Goal: Information Seeking & Learning: Learn about a topic

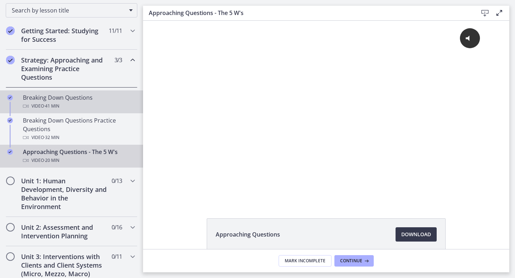
scroll to position [118, 0]
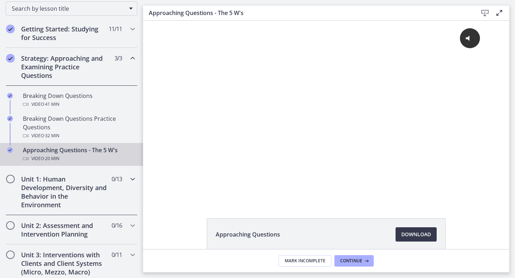
click at [52, 191] on h2 "Unit 1: Human Development, Diversity and Behavior in the Environment" at bounding box center [64, 192] width 87 height 34
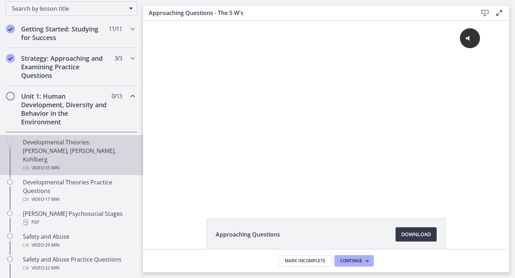
click at [12, 141] on icon "Chapters" at bounding box center [10, 142] width 6 height 6
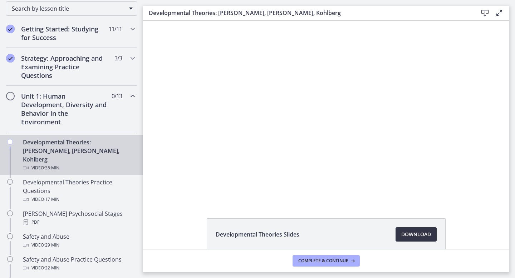
click at [426, 235] on span "Download Opens in a new window" at bounding box center [416, 234] width 30 height 9
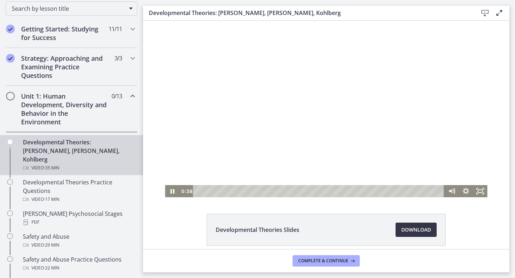
scroll to position [5, 0]
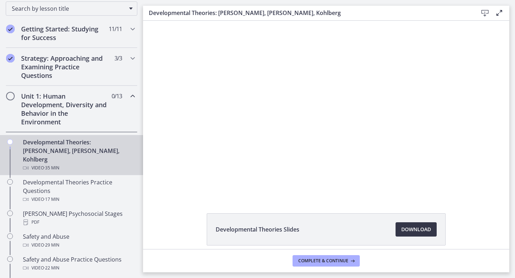
click at [421, 227] on span "Download Opens in a new window" at bounding box center [416, 229] width 30 height 9
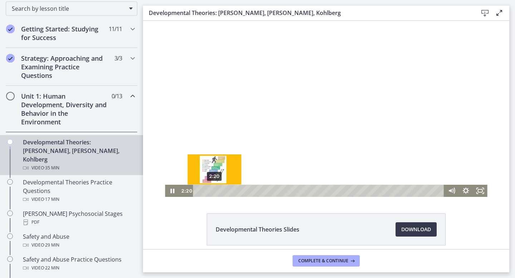
drag, startPoint x: 221, startPoint y: 190, endPoint x: 215, endPoint y: 191, distance: 6.5
click at [215, 191] on div "Playbar" at bounding box center [215, 191] width 4 height 4
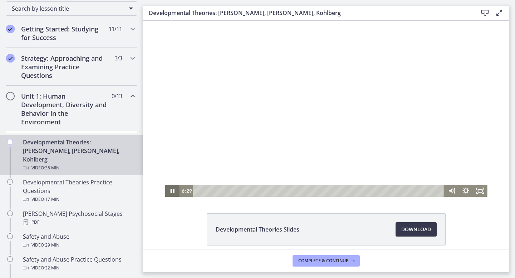
click at [172, 189] on icon "Pause" at bounding box center [172, 191] width 14 height 12
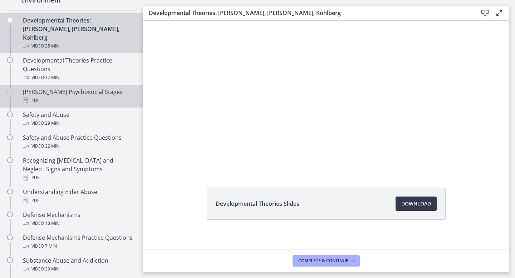
scroll to position [239, 0]
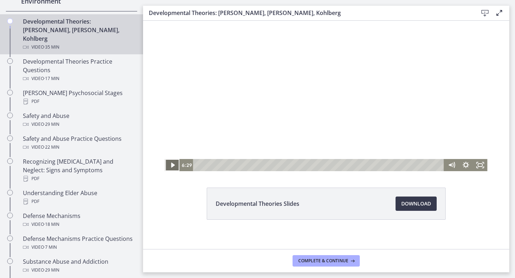
click at [172, 165] on icon "Play Video" at bounding box center [173, 165] width 4 height 5
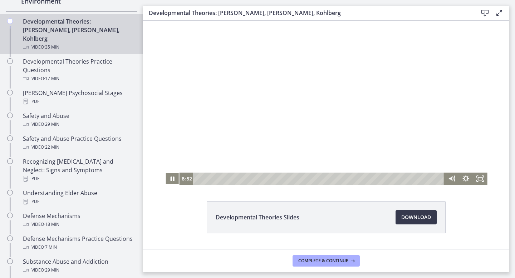
scroll to position [15, 0]
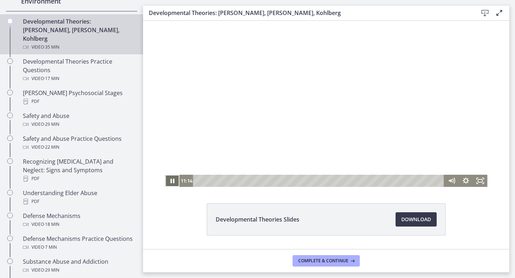
click at [173, 181] on icon "Pause" at bounding box center [172, 181] width 14 height 12
